Goal: Task Accomplishment & Management: Use online tool/utility

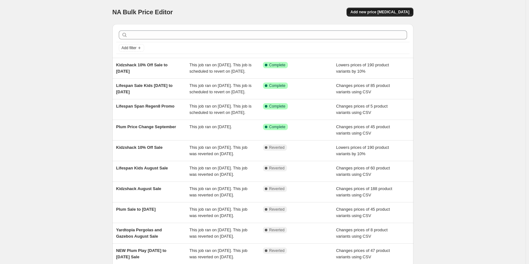
click at [394, 14] on span "Add new price [MEDICAL_DATA]" at bounding box center [379, 12] width 59 height 5
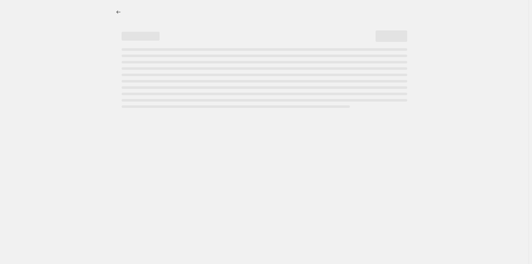
select select "percentage"
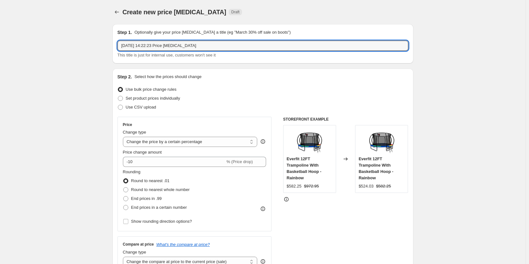
drag, startPoint x: 96, startPoint y: 50, endPoint x: 56, endPoint y: 48, distance: 40.3
click at [163, 163] on input "-10" at bounding box center [174, 161] width 102 height 10
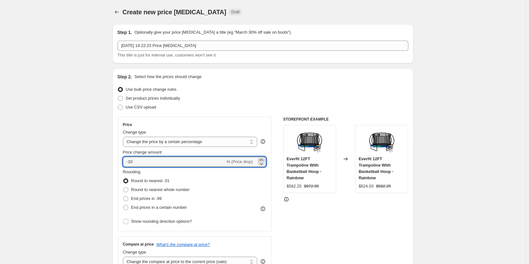
click at [263, 160] on div at bounding box center [261, 162] width 7 height 8
click at [263, 160] on icon at bounding box center [261, 159] width 6 height 6
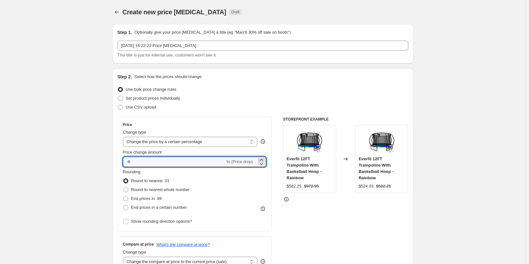
click at [263, 160] on icon at bounding box center [261, 159] width 6 height 6
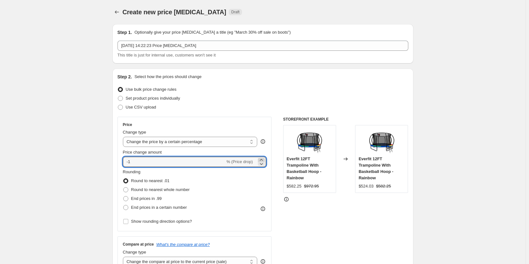
click at [263, 160] on icon at bounding box center [261, 159] width 6 height 6
click at [262, 159] on icon at bounding box center [261, 159] width 6 height 6
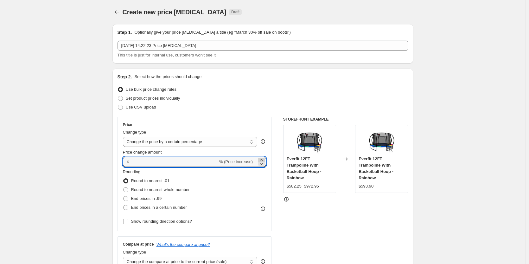
click at [262, 159] on icon at bounding box center [261, 159] width 6 height 6
type input "8"
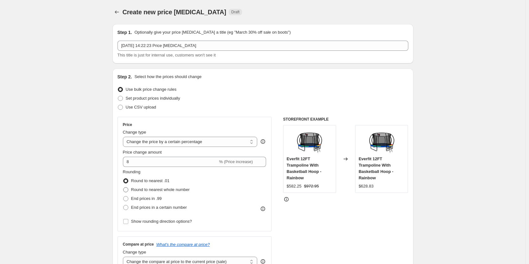
click at [179, 189] on span "Round to nearest whole number" at bounding box center [160, 189] width 59 height 5
click at [124, 187] on input "Round to nearest whole number" at bounding box center [123, 187] width 0 height 0
radio input "true"
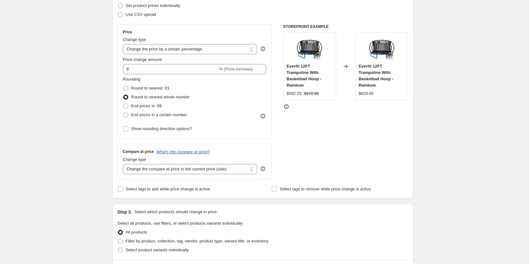
scroll to position [95, 0]
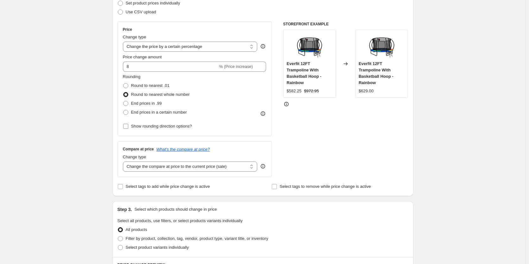
click at [185, 127] on span "Show rounding direction options?" at bounding box center [161, 126] width 61 height 5
click at [128, 127] on input "Show rounding direction options?" at bounding box center [125, 126] width 5 height 5
checkbox input "true"
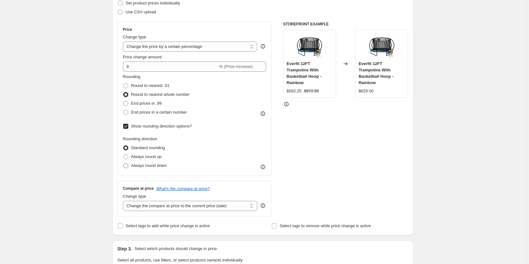
click at [150, 163] on span "Always round down" at bounding box center [149, 165] width 36 height 5
click at [124, 163] on input "Always round down" at bounding box center [123, 163] width 0 height 0
radio input "true"
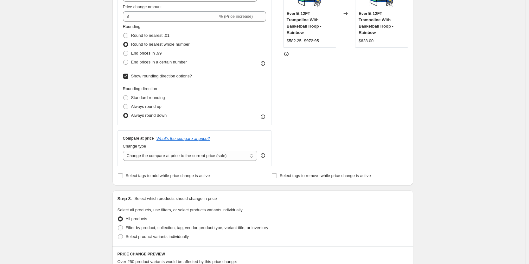
scroll to position [190, 0]
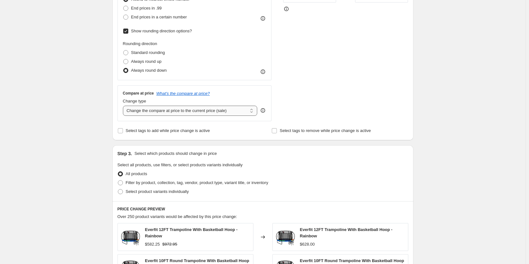
click at [189, 114] on select "Change the compare at price to the current price (sale) Change the compare at p…" at bounding box center [190, 110] width 135 height 10
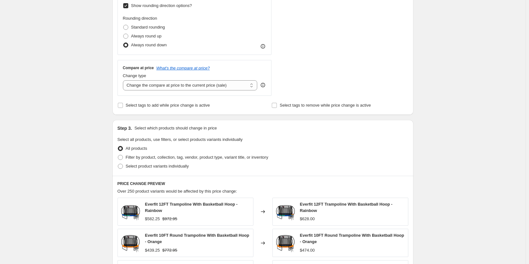
scroll to position [253, 0]
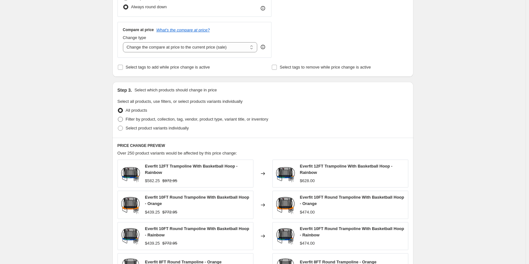
click at [138, 121] on span "Filter by product, collection, tag, vendor, product type, variant title, or inv…" at bounding box center [197, 119] width 143 height 5
click at [118, 117] on input "Filter by product, collection, tag, vendor, product type, variant title, or inv…" at bounding box center [118, 117] width 0 height 0
radio input "true"
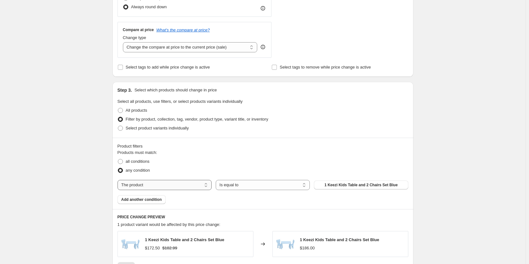
click at [150, 186] on select "The product The product's collection The product's tag The product's vendor The…" at bounding box center [165, 185] width 94 height 10
select select "vendor"
click at [347, 186] on button "ActiveGo" at bounding box center [361, 184] width 94 height 9
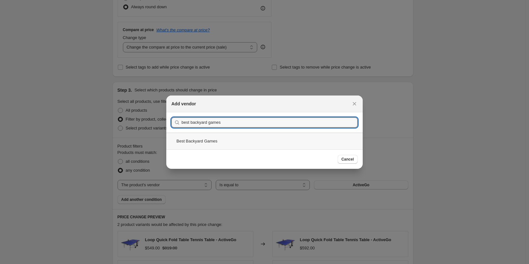
type input "best backyard games"
click at [207, 140] on div "Best Backyard Games" at bounding box center [264, 140] width 196 height 17
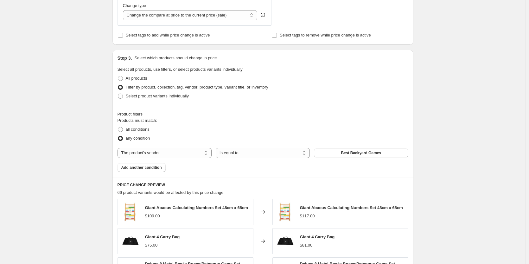
scroll to position [348, 0]
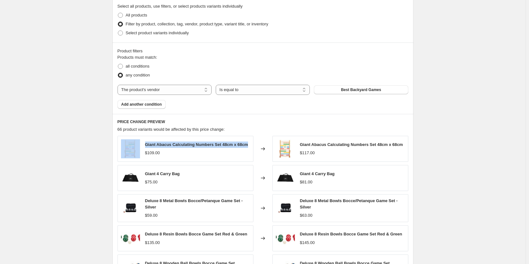
drag, startPoint x: 143, startPoint y: 142, endPoint x: 247, endPoint y: 142, distance: 103.6
click at [247, 142] on div "Giant Abacus Calculating Numbers Set 48cm x 68cm $109.00" at bounding box center [186, 149] width 136 height 26
copy div "Giant Abacus Calculating Numbers Set 48cm x 68cm"
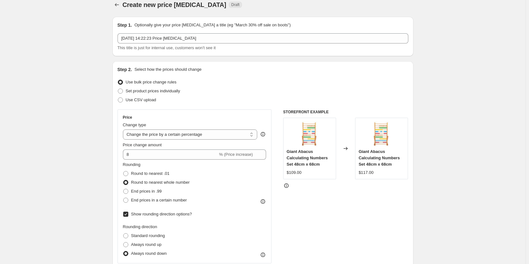
scroll to position [0, 0]
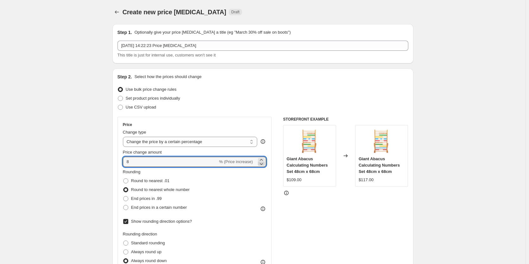
click at [263, 160] on icon at bounding box center [261, 163] width 6 height 6
click at [262, 158] on icon at bounding box center [261, 159] width 6 height 6
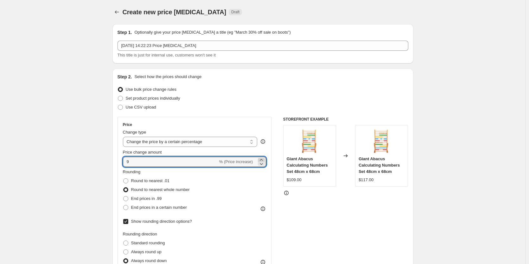
click at [262, 158] on icon at bounding box center [261, 159] width 6 height 6
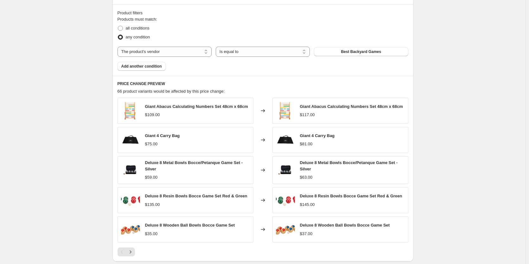
scroll to position [412, 0]
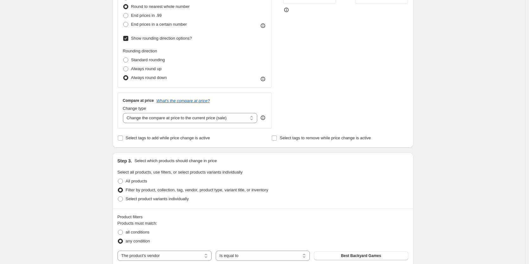
scroll to position [127, 0]
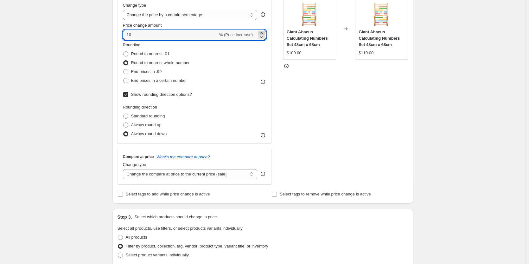
click at [263, 32] on icon at bounding box center [261, 33] width 6 height 6
type input "11"
click at [359, 91] on div "STOREFRONT EXAMPLE Giant Abacus Calculating Numbers Set 48cm x 68cm $109.00 Cha…" at bounding box center [345, 87] width 125 height 194
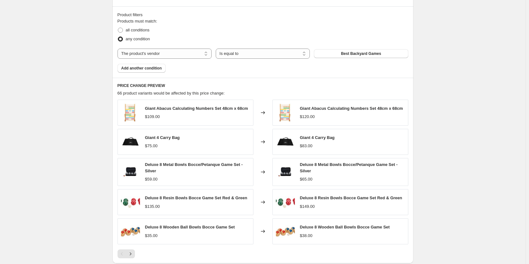
scroll to position [443, 0]
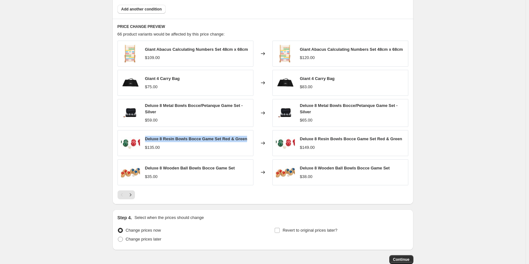
drag, startPoint x: 146, startPoint y: 137, endPoint x: 254, endPoint y: 139, distance: 108.4
click at [253, 139] on div "Deluxe 8 Resin Bowls Bocce Game Set Red & Green $135.00" at bounding box center [186, 143] width 136 height 26
copy span "Deluxe 8 Resin Bowls Bocce Game Set Red & Green"
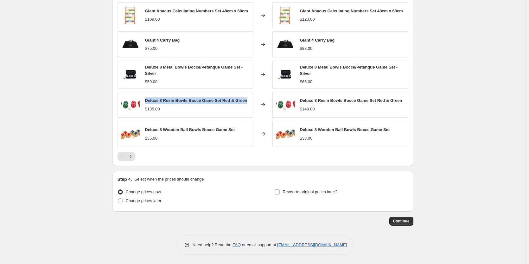
scroll to position [482, 0]
click at [406, 218] on button "Continue" at bounding box center [401, 220] width 24 height 9
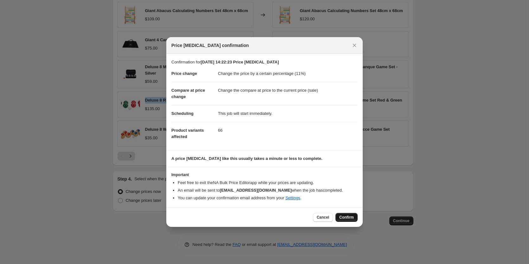
click at [348, 216] on span "Confirm" at bounding box center [346, 216] width 15 height 5
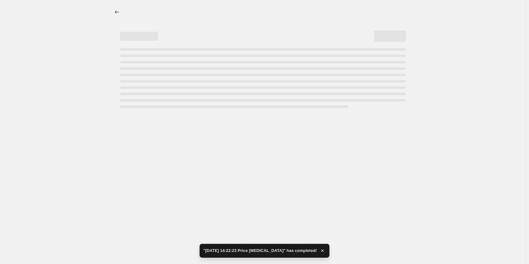
select select "percentage"
select select "vendor"
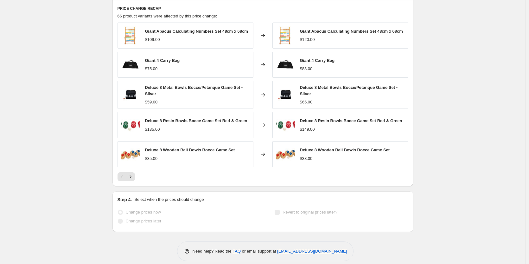
scroll to position [0, 0]
